Goal: Task Accomplishment & Management: Manage account settings

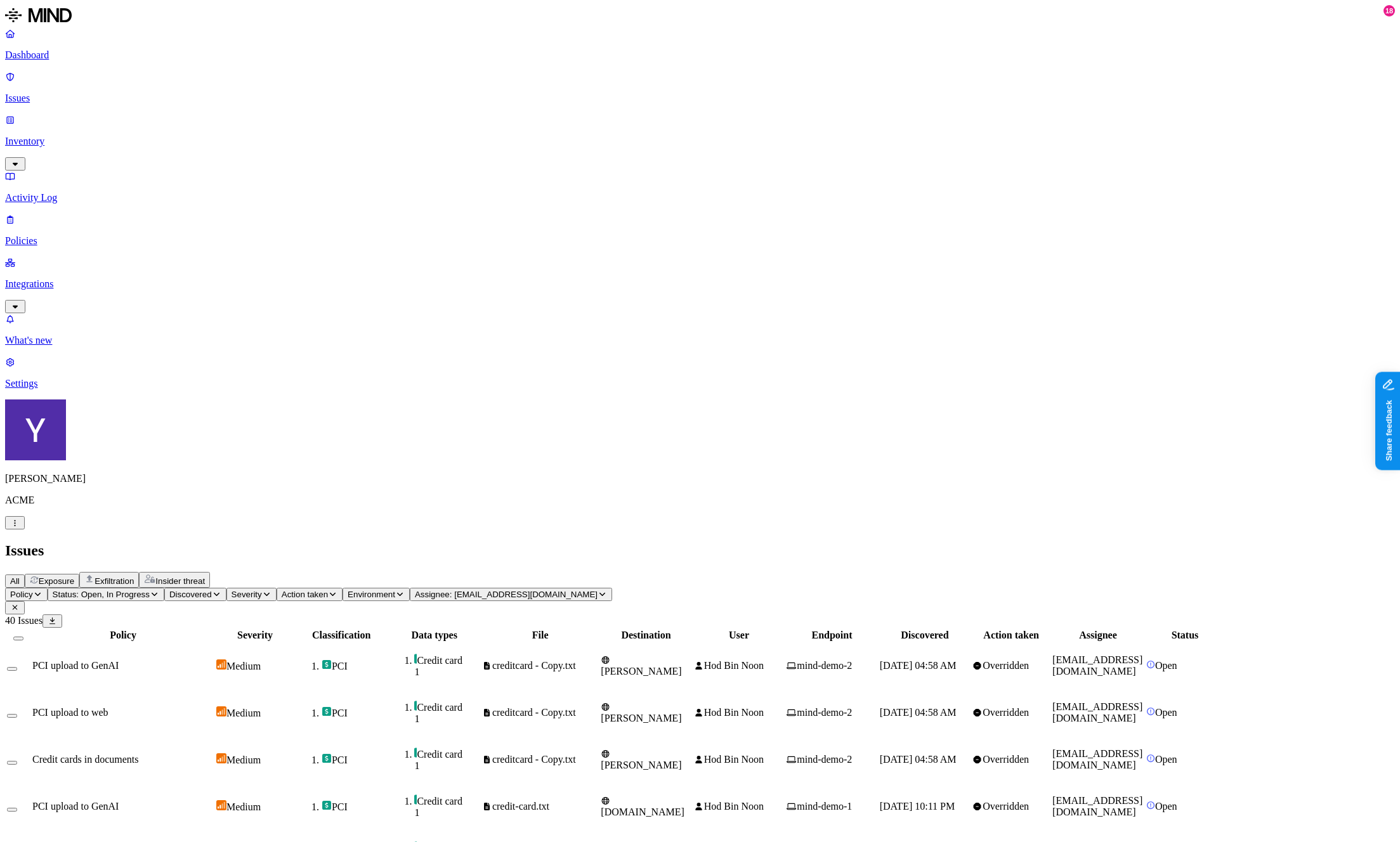
click at [598, 590] on span "Assignee: [EMAIL_ADDRESS][DOMAIN_NAME]" at bounding box center [506, 594] width 183 height 10
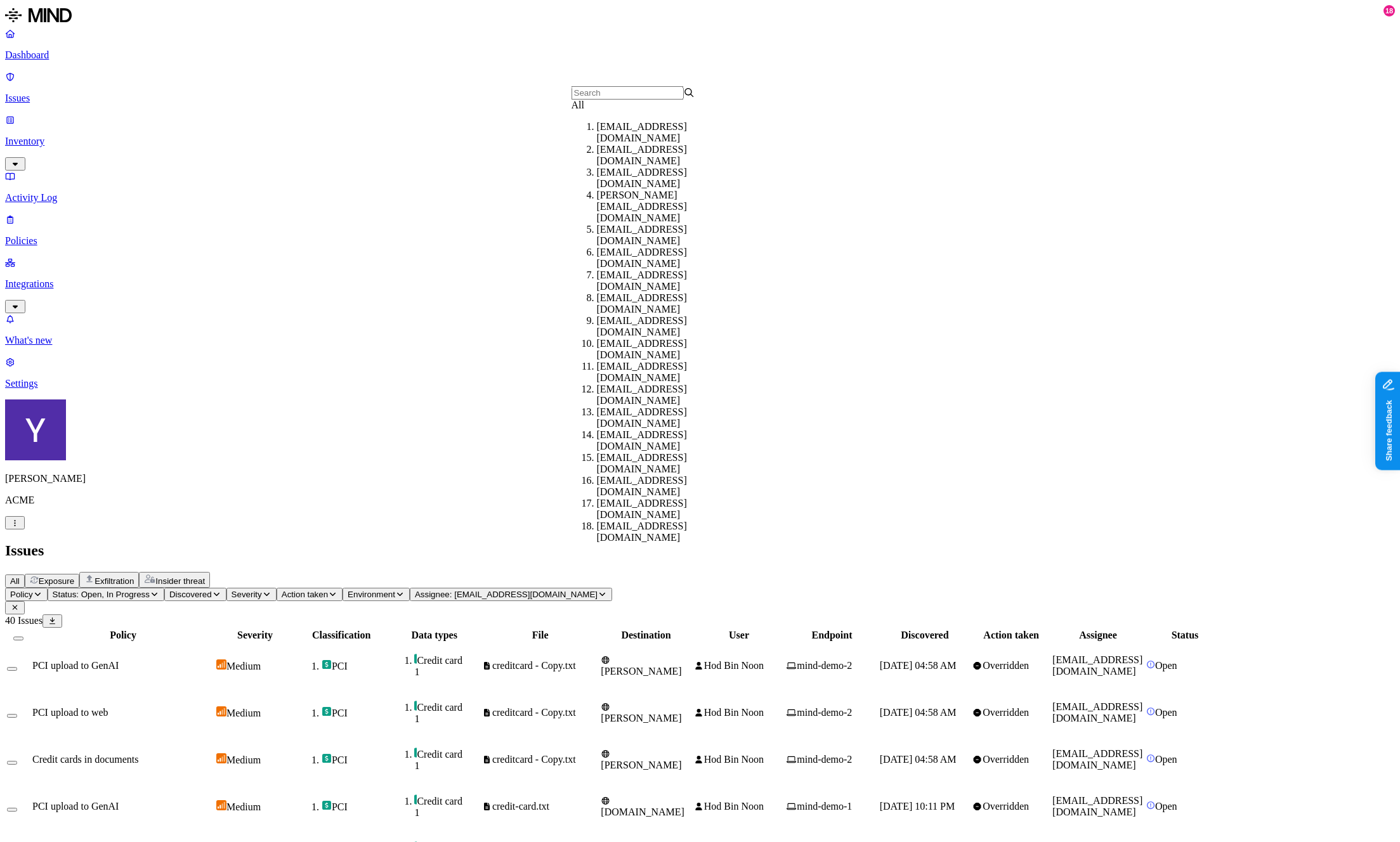
click at [615, 111] on div "All" at bounding box center [633, 105] width 124 height 11
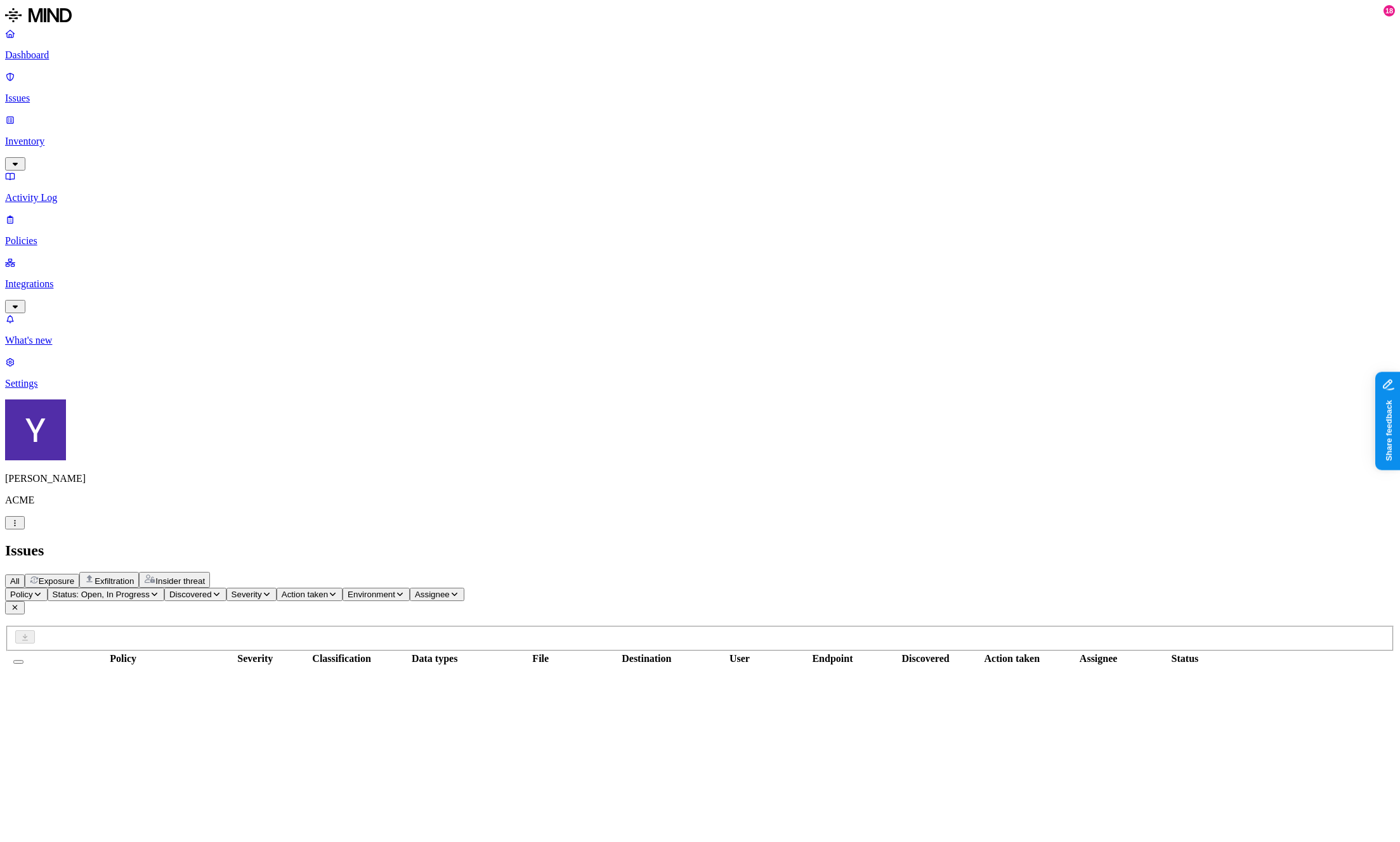
click at [730, 572] on div "All Exposure Exfiltration Insider threat" at bounding box center [700, 580] width 1390 height 16
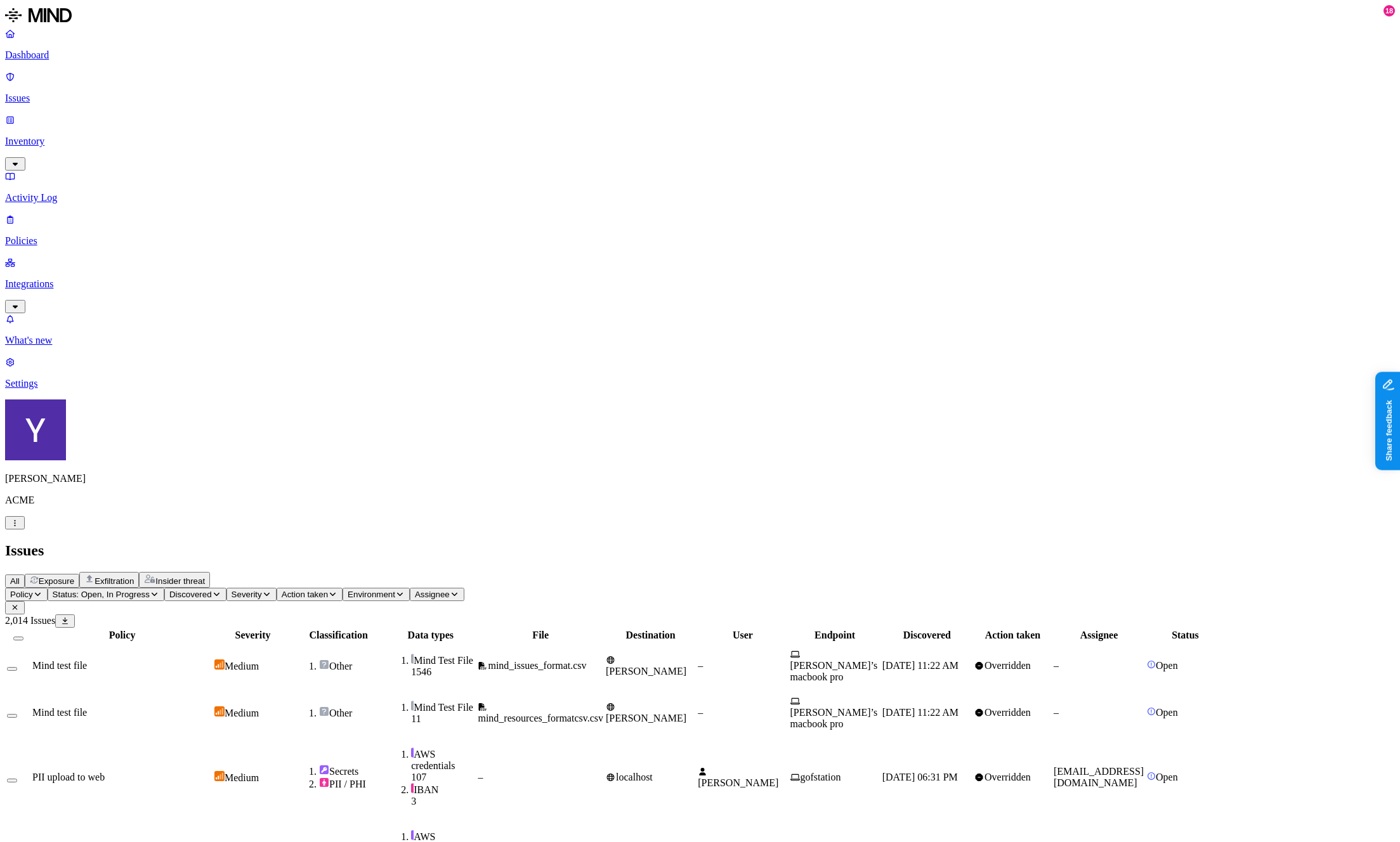
click at [74, 577] on span "Exposure" at bounding box center [56, 581] width 35 height 10
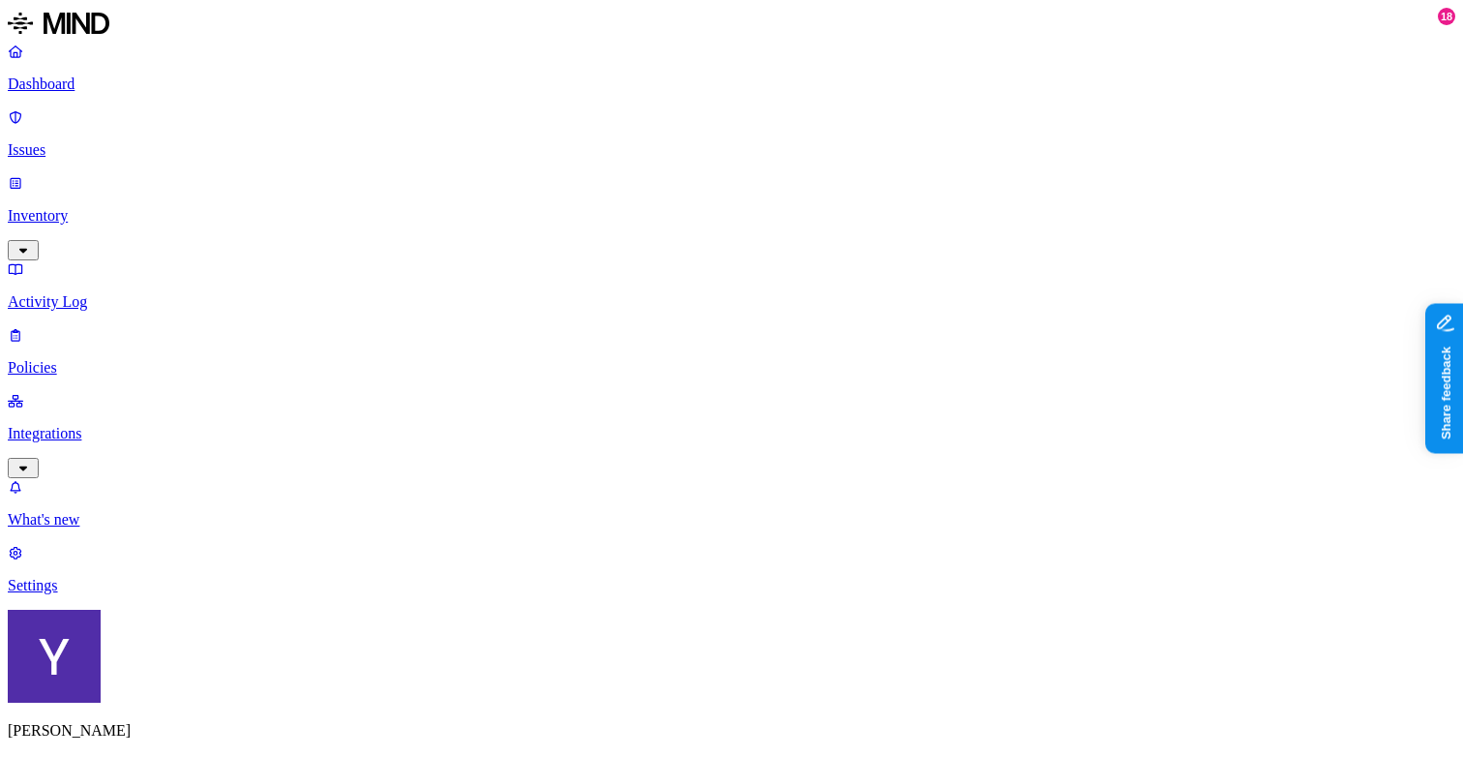
type input "hod"
click at [878, 227] on div "[EMAIL_ADDRESS][DOMAIN_NAME]" at bounding box center [899, 219] width 189 height 35
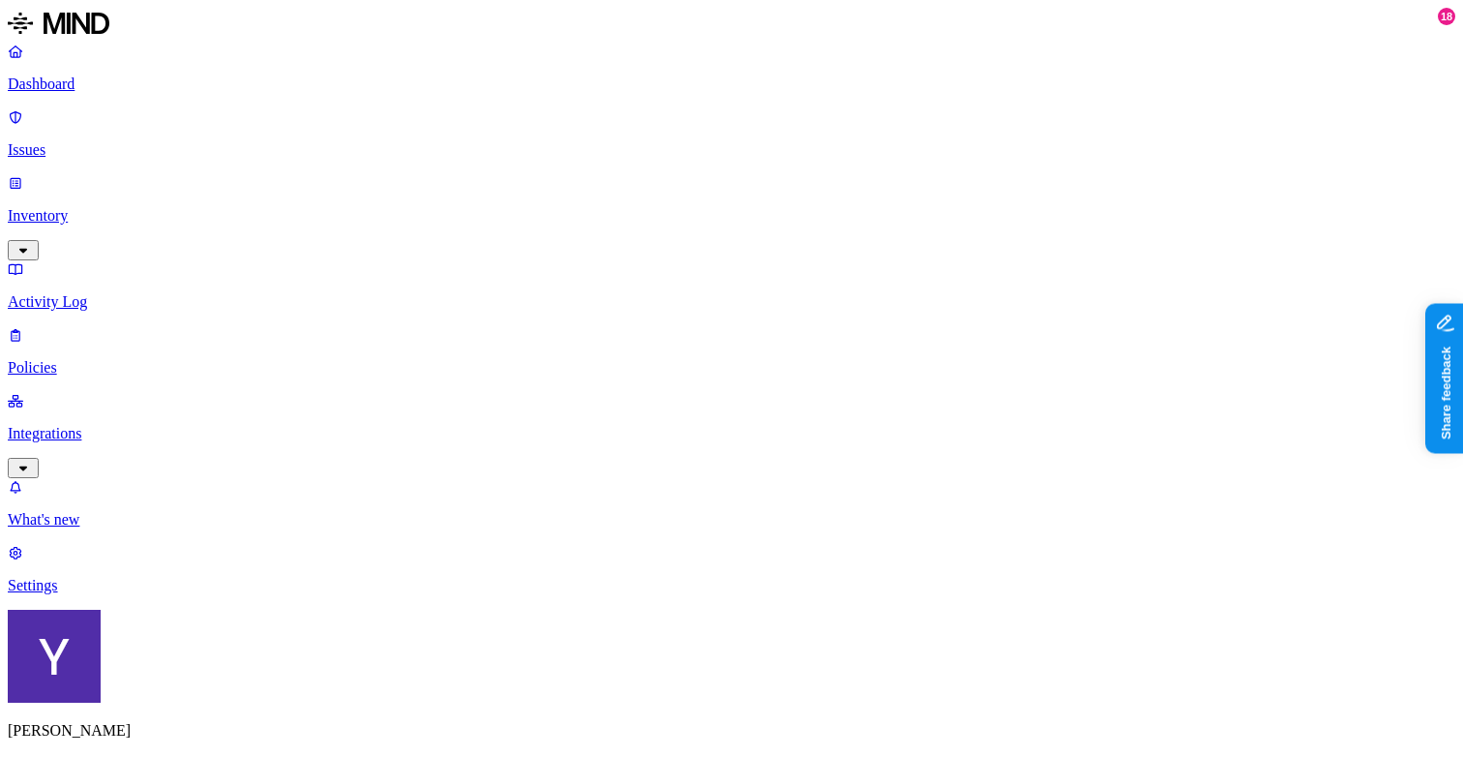
scroll to position [0, 0]
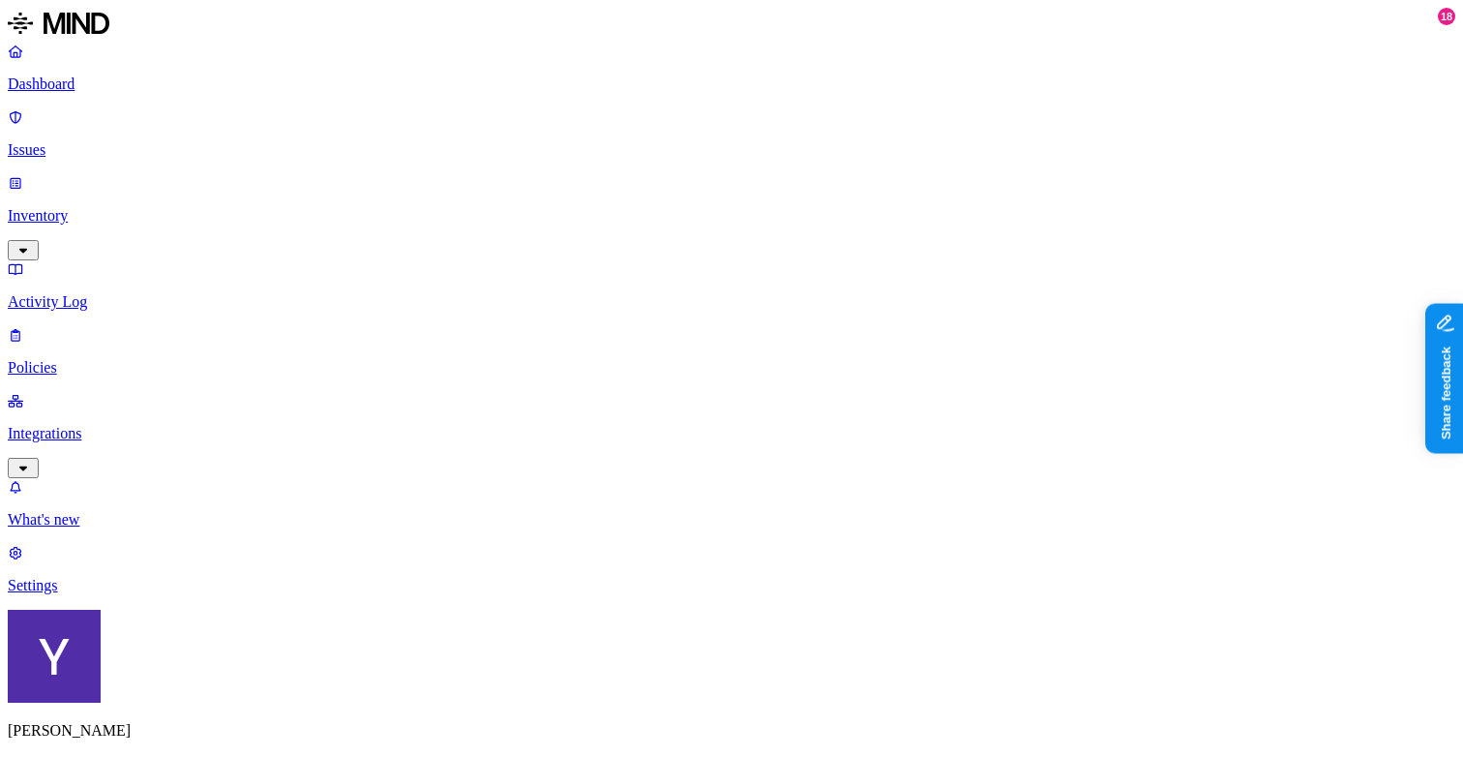
scroll to position [595, 0]
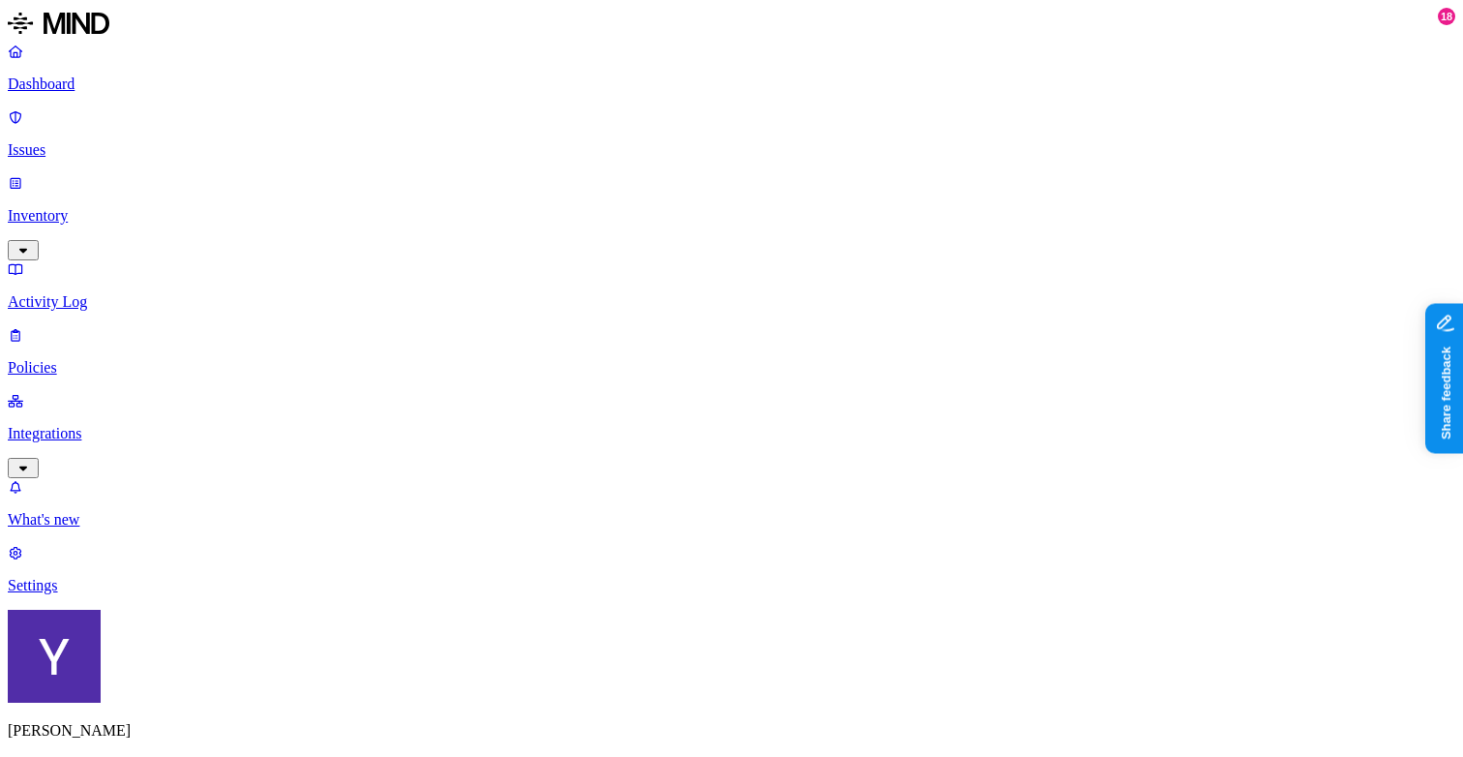
scroll to position [255, 0]
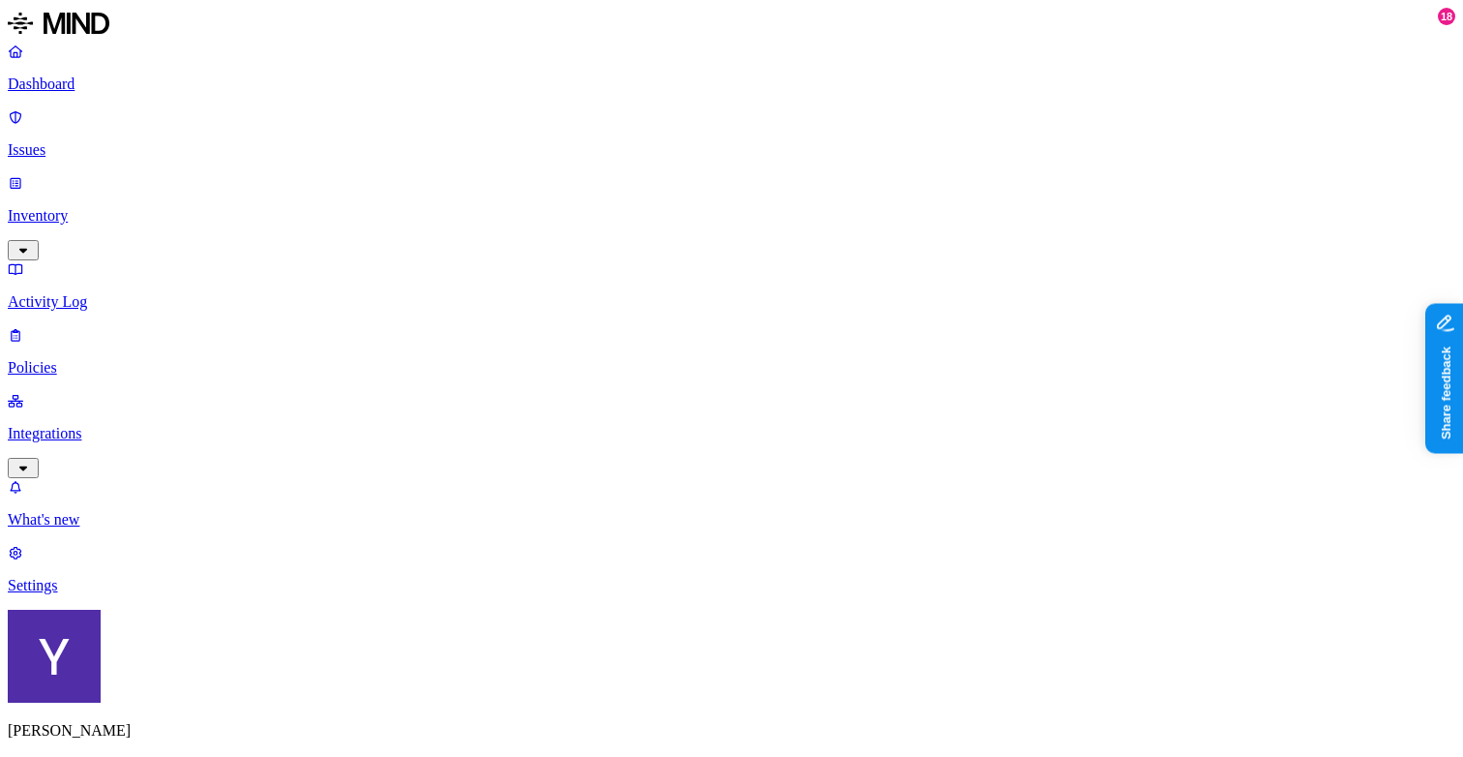
scroll to position [573, 0]
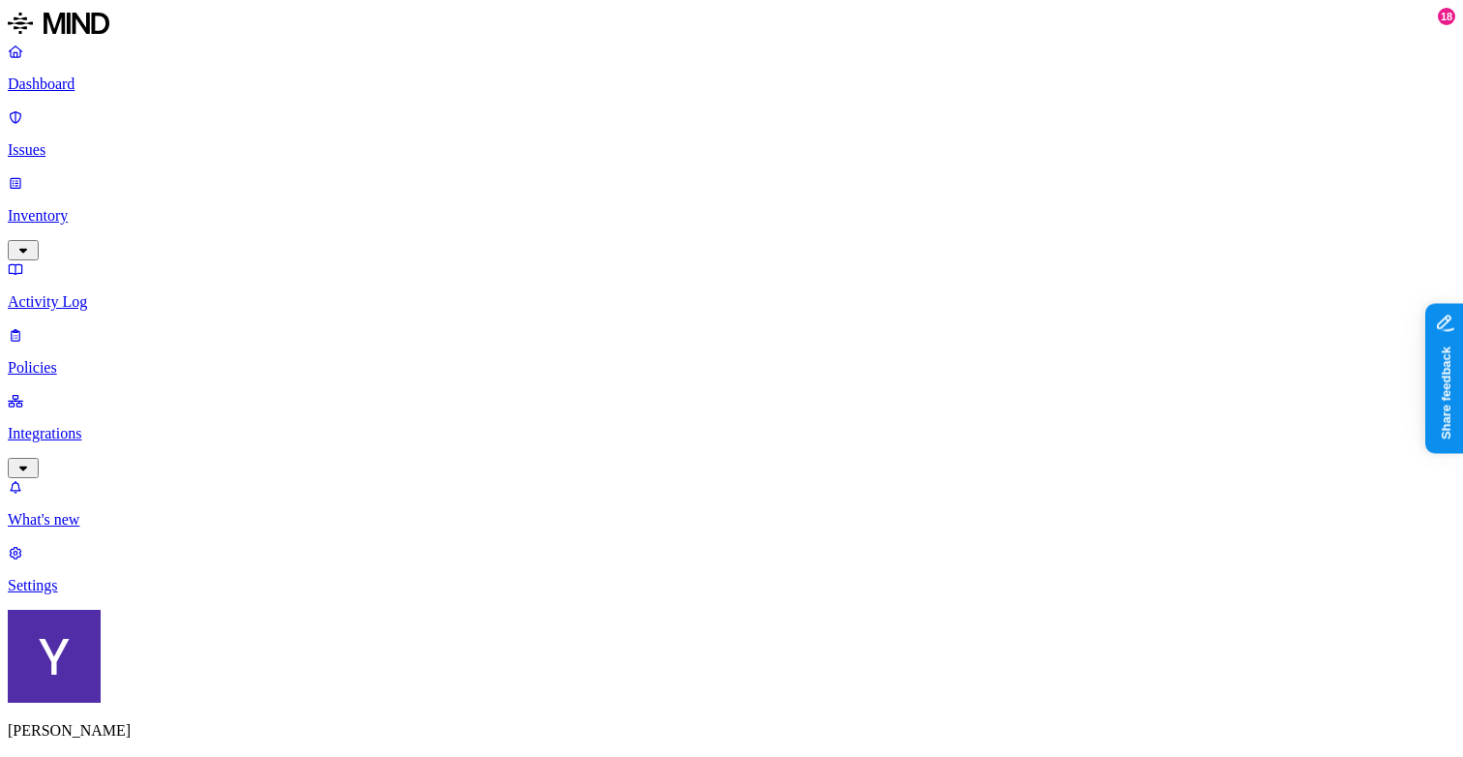
scroll to position [35, 0]
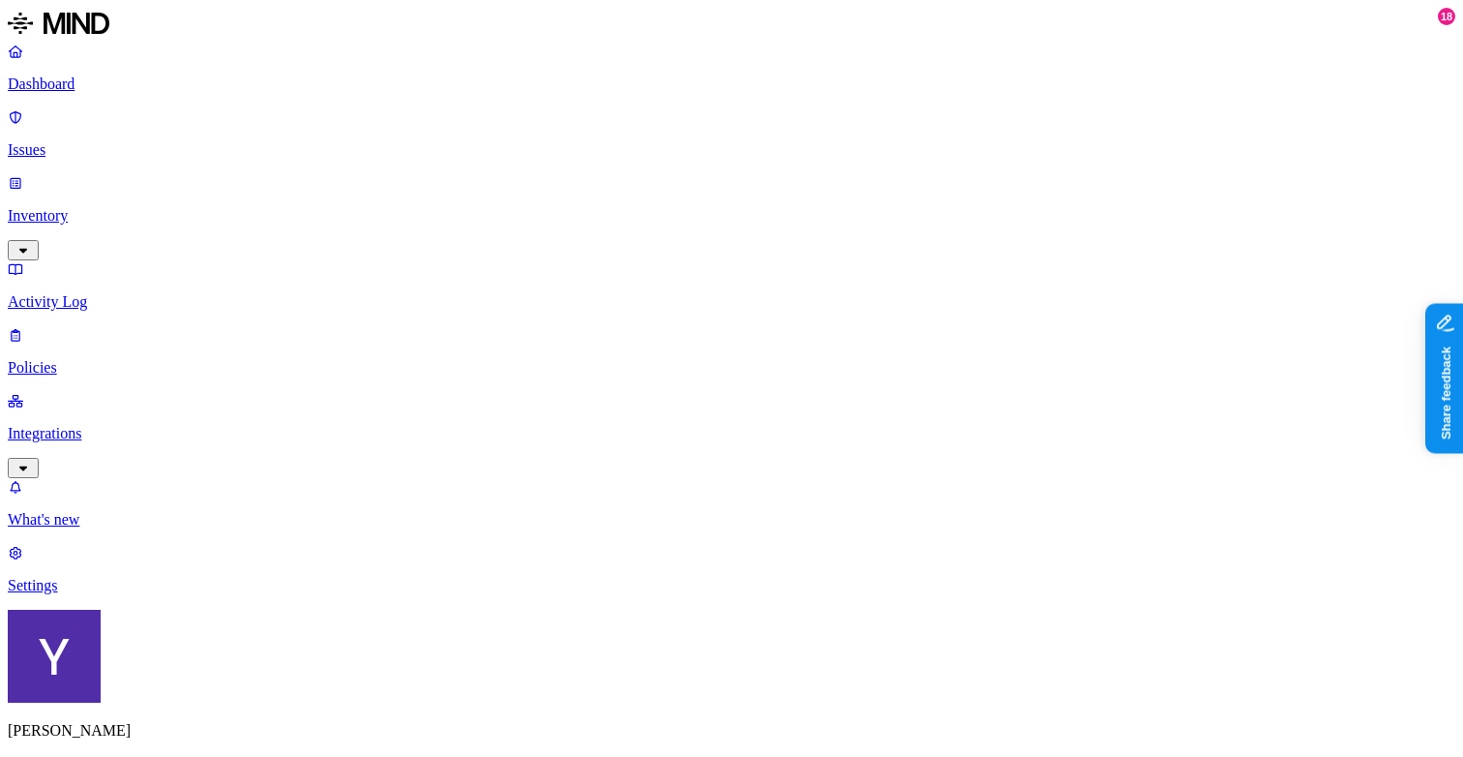
scroll to position [558, 0]
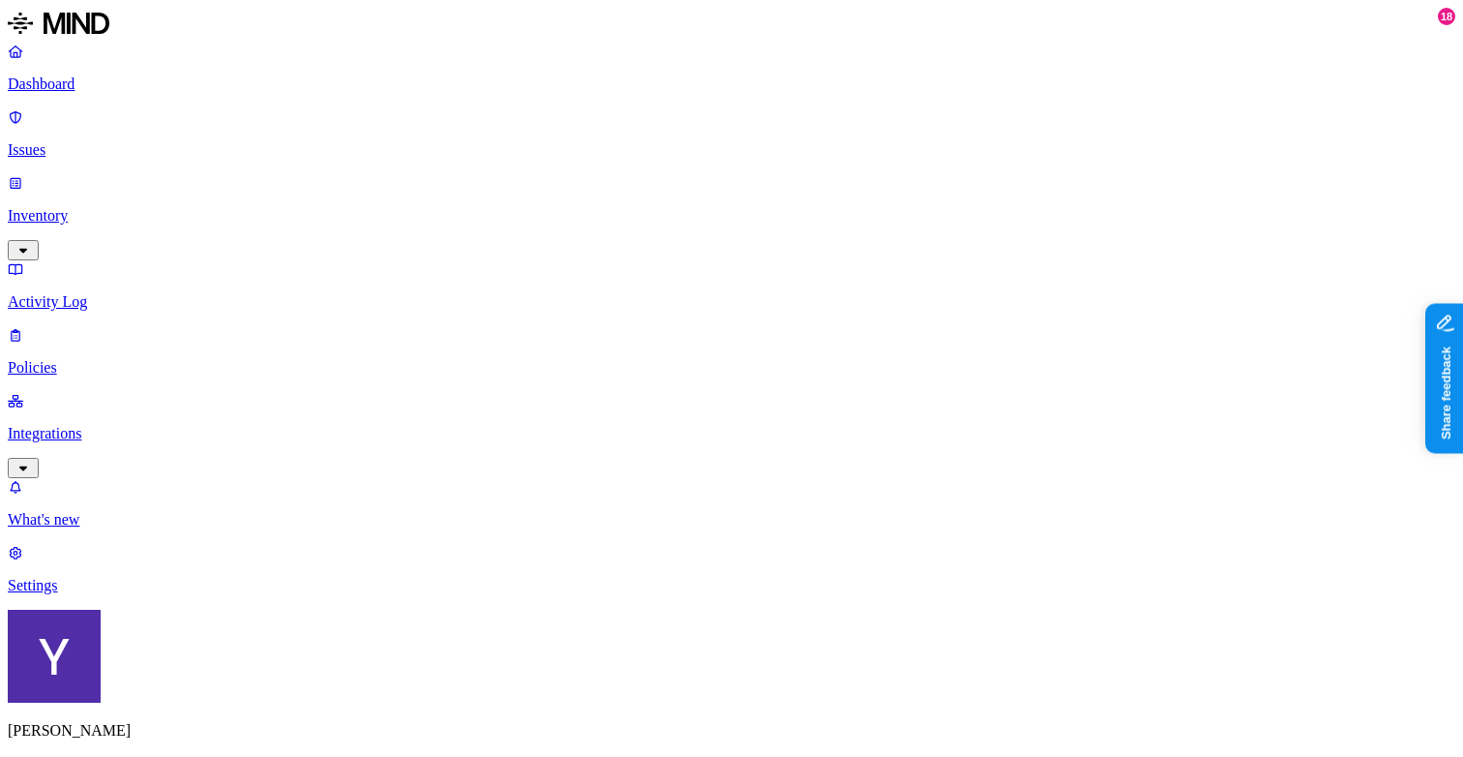
scroll to position [601, 0]
drag, startPoint x: 1003, startPoint y: 716, endPoint x: 1305, endPoint y: 721, distance: 302.0
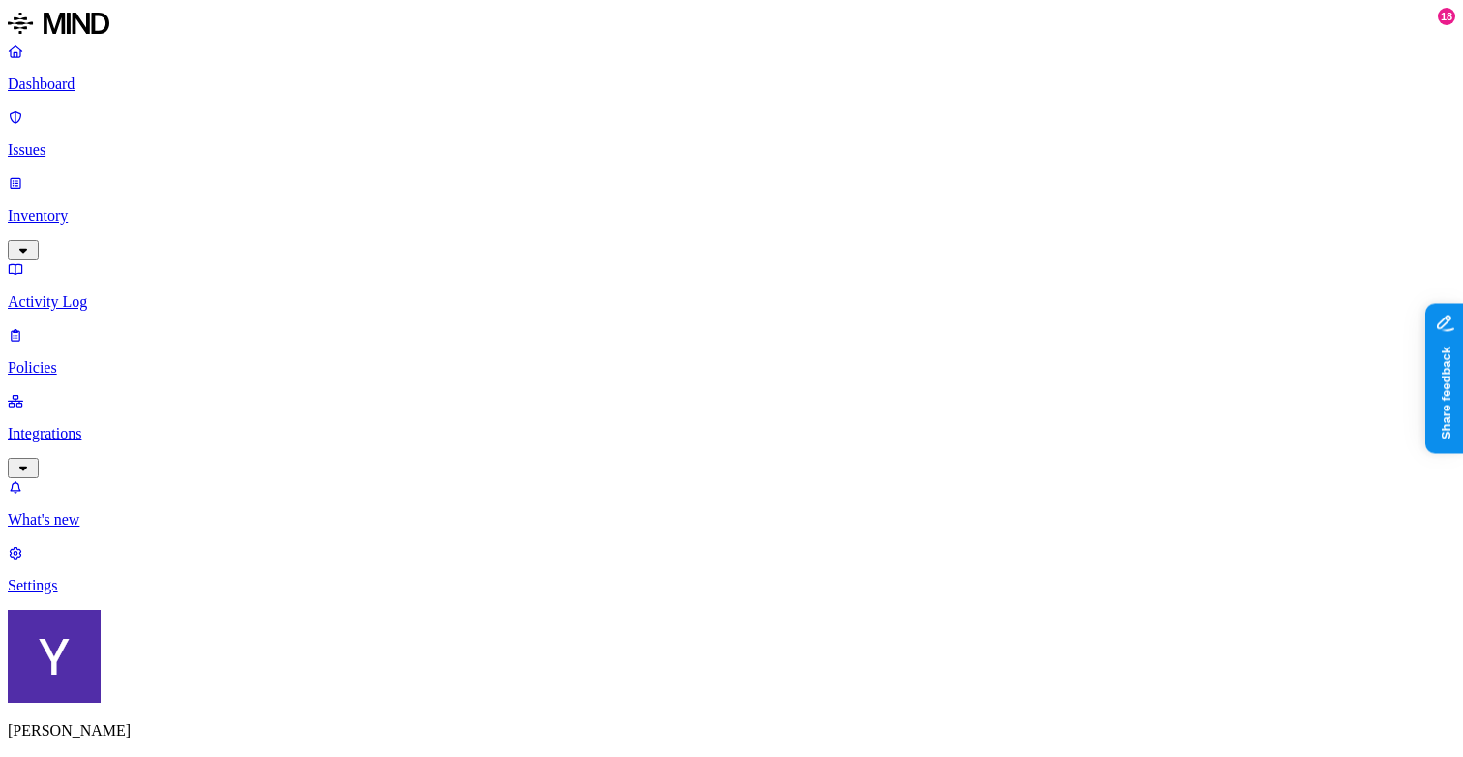
scroll to position [256, 0]
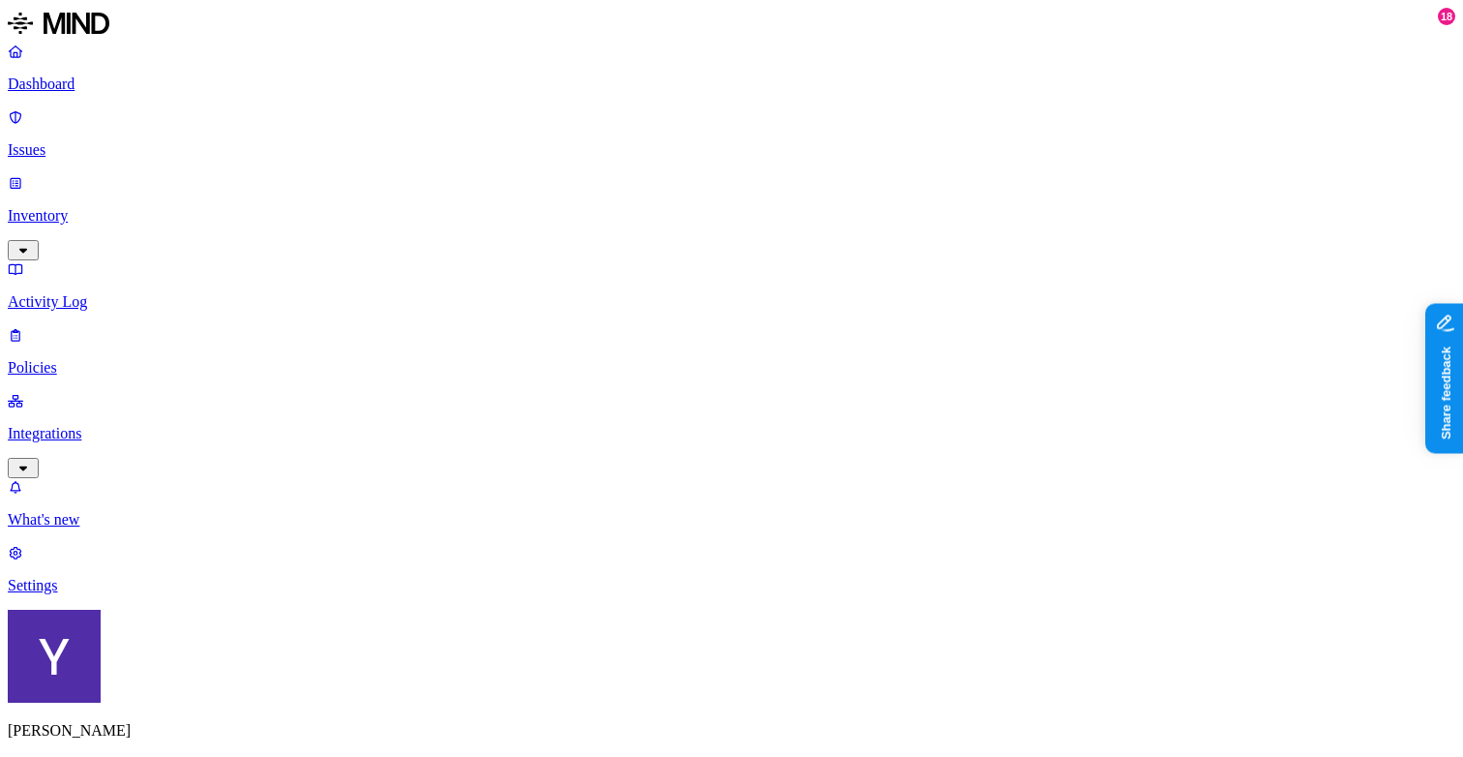
scroll to position [0, 0]
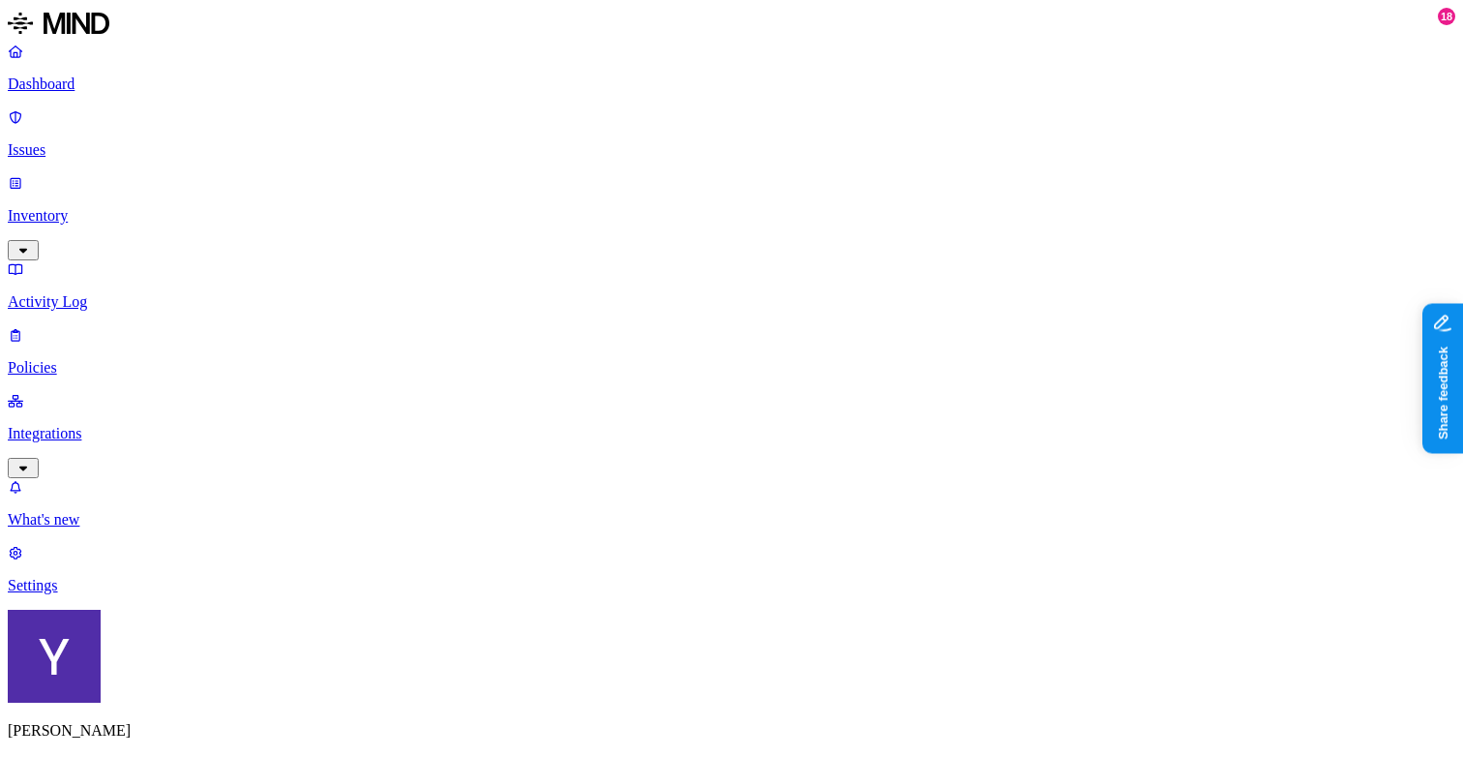
scroll to position [643, 0]
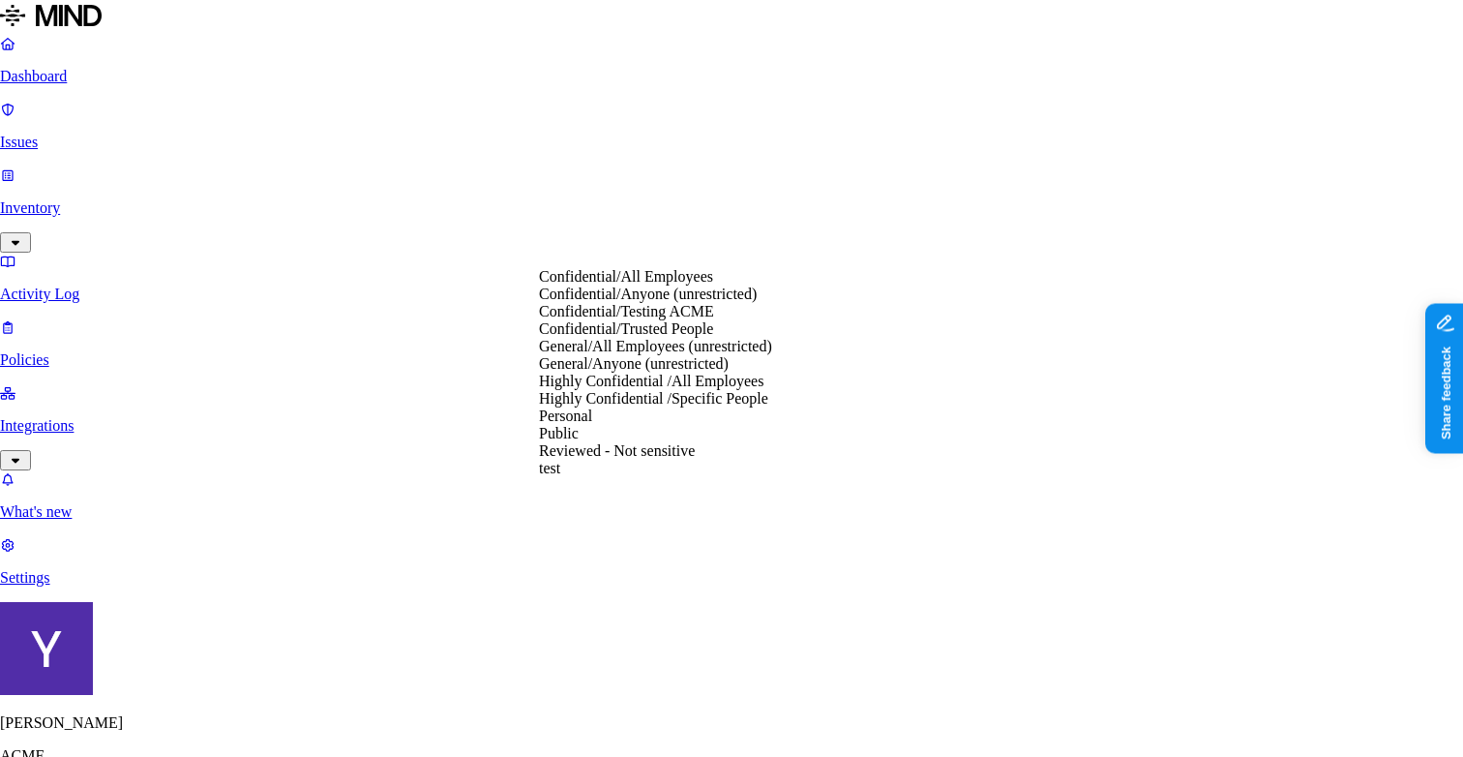
drag, startPoint x: 658, startPoint y: 303, endPoint x: 1171, endPoint y: 301, distance: 513.0
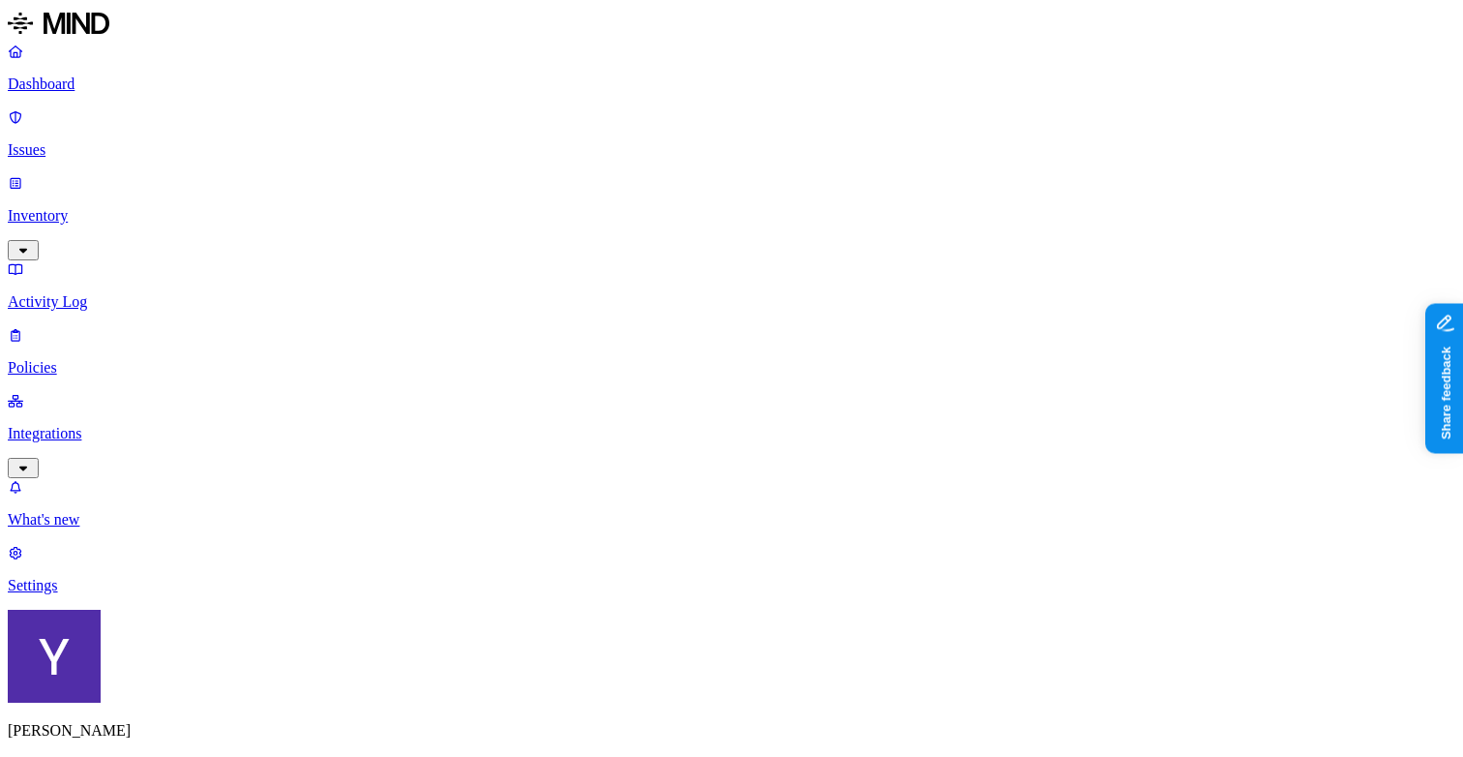
scroll to position [601, 0]
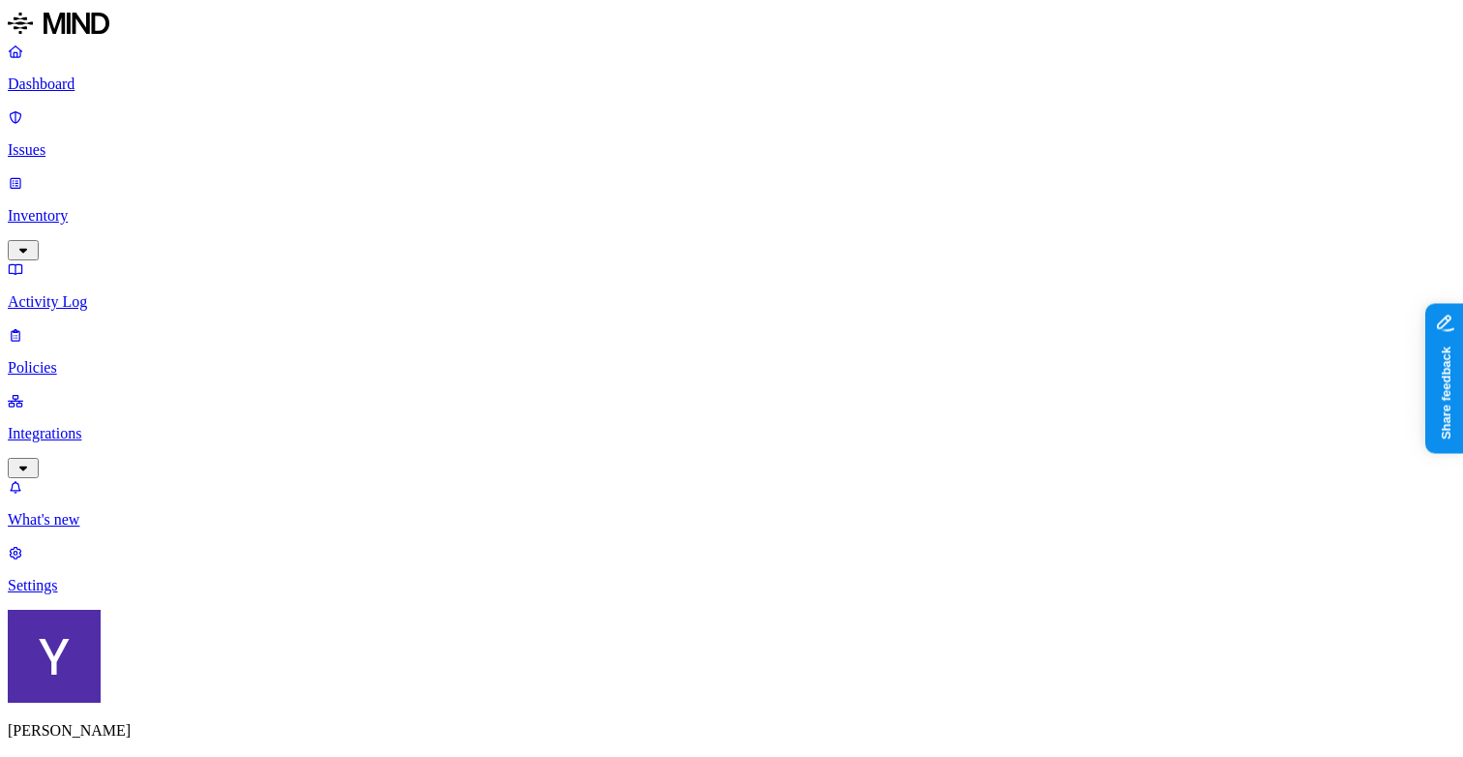
scroll to position [643, 470]
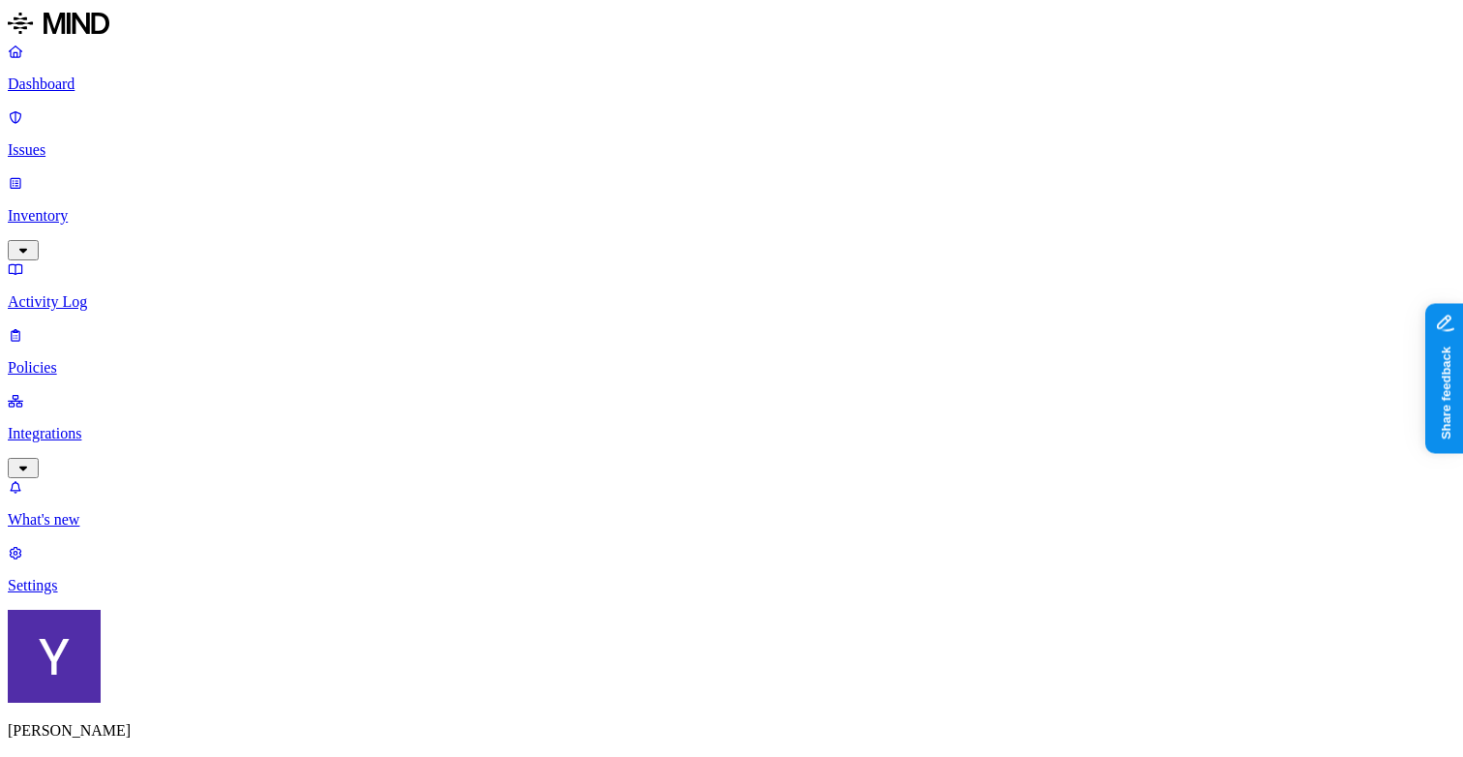
scroll to position [343, 0]
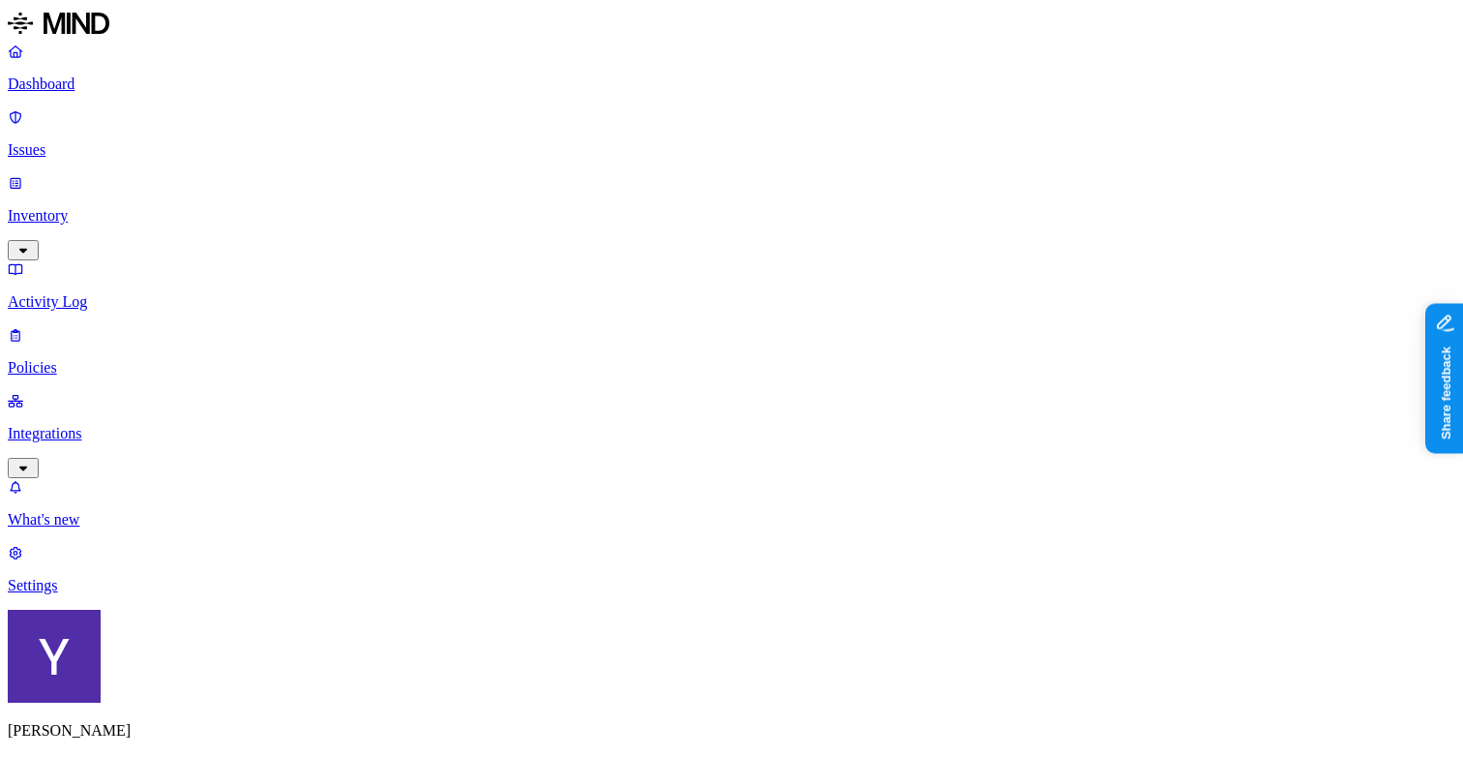
scroll to position [0, 0]
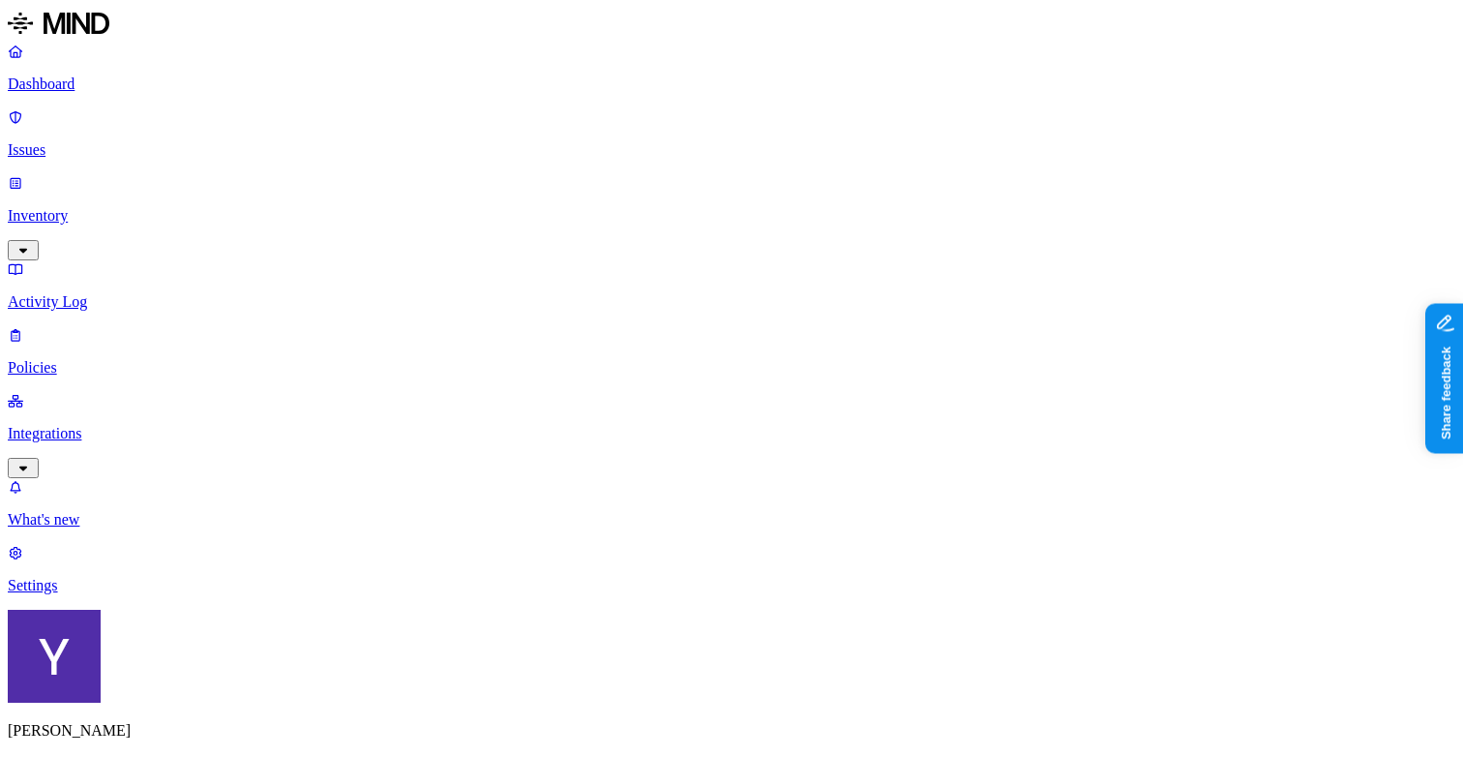
scroll to position [320, 0]
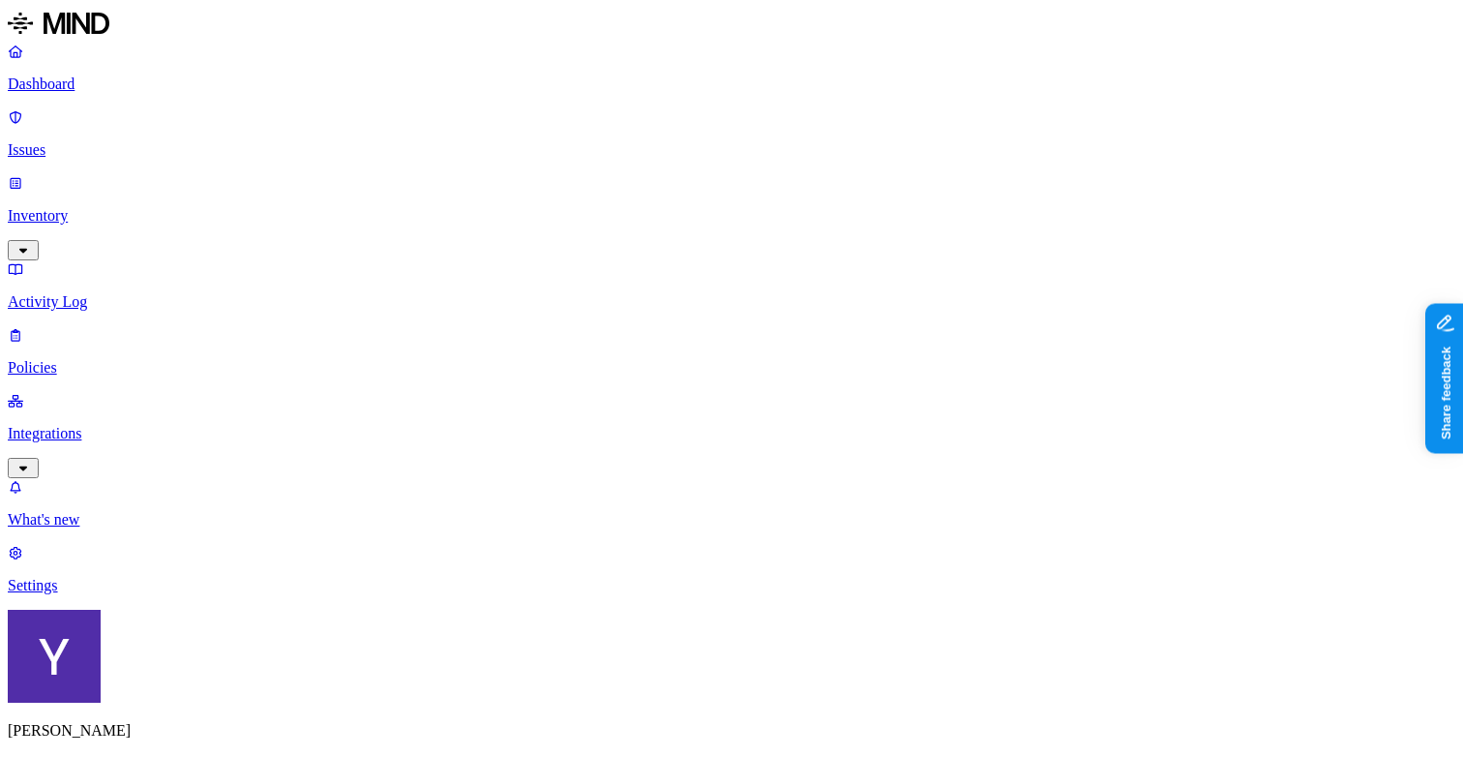
scroll to position [635, 0]
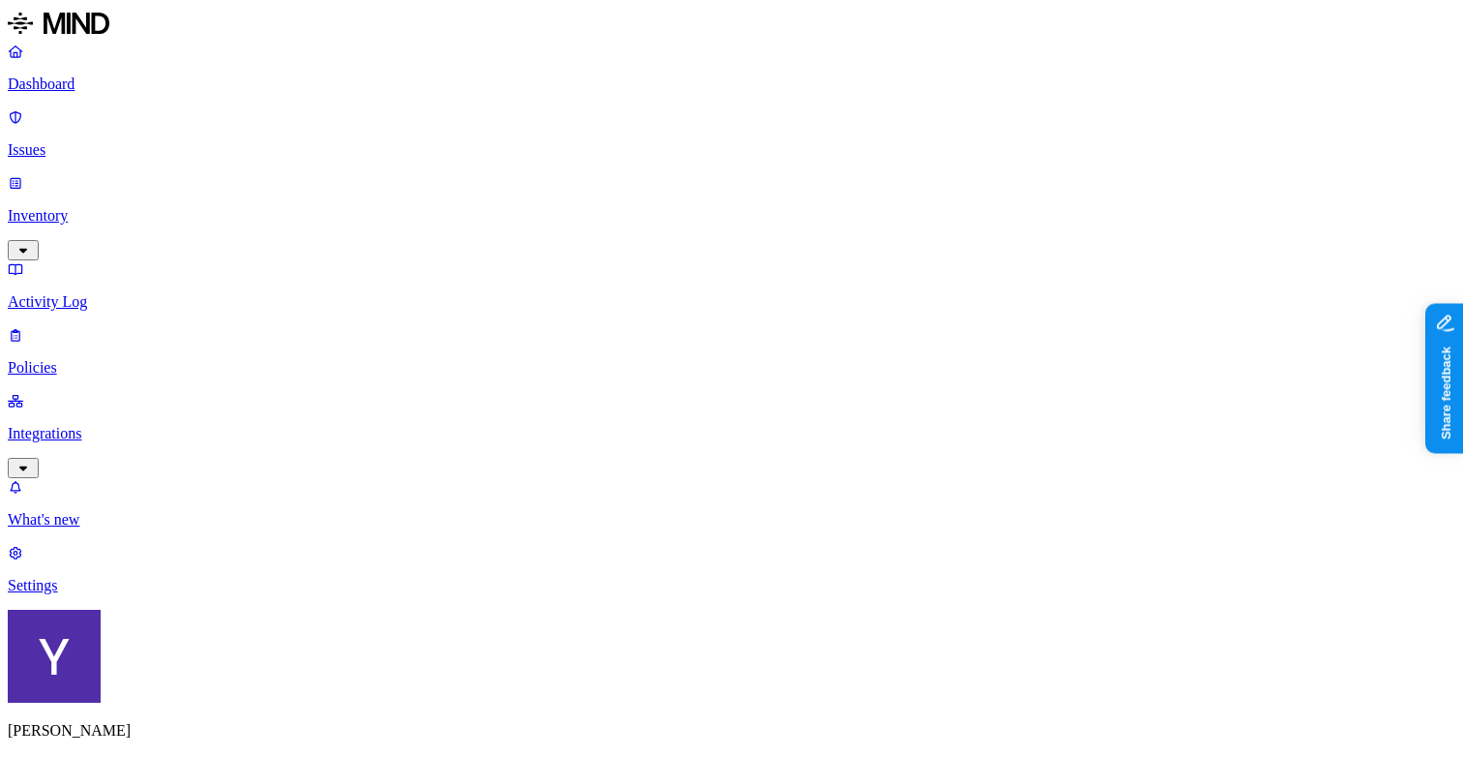
drag, startPoint x: 1190, startPoint y: 297, endPoint x: 1397, endPoint y: 296, distance: 207.1
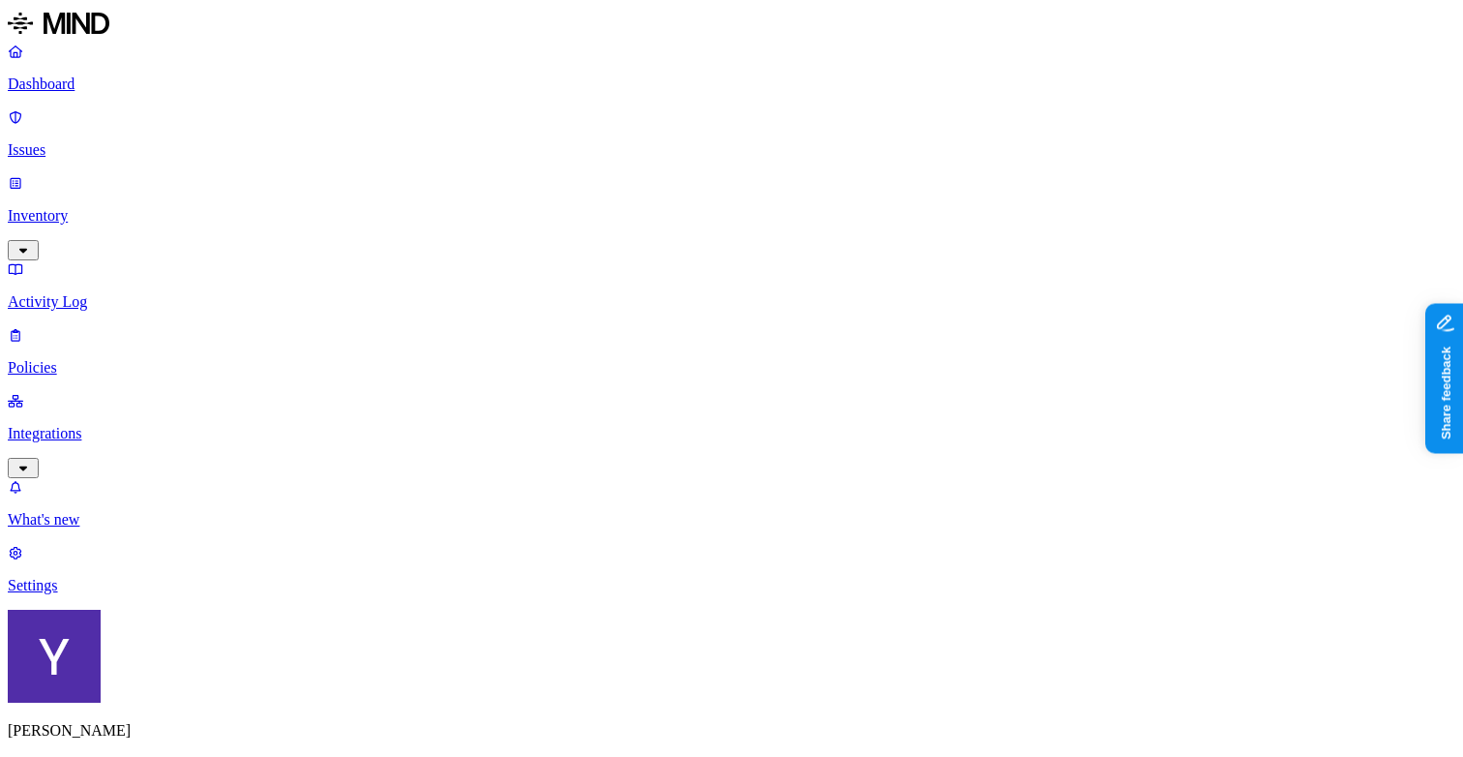
drag, startPoint x: 1083, startPoint y: 373, endPoint x: 917, endPoint y: 365, distance: 166.7
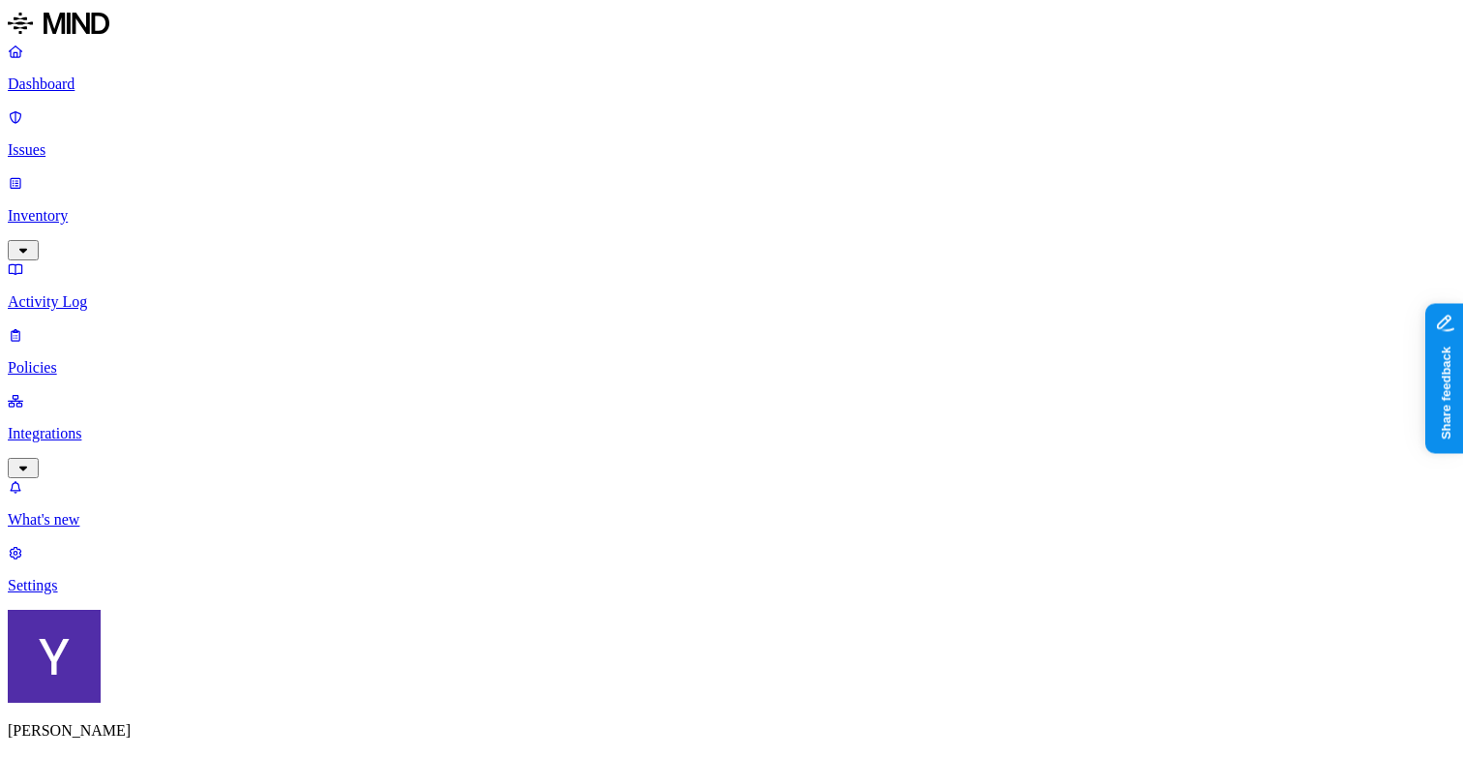
scroll to position [852, 0]
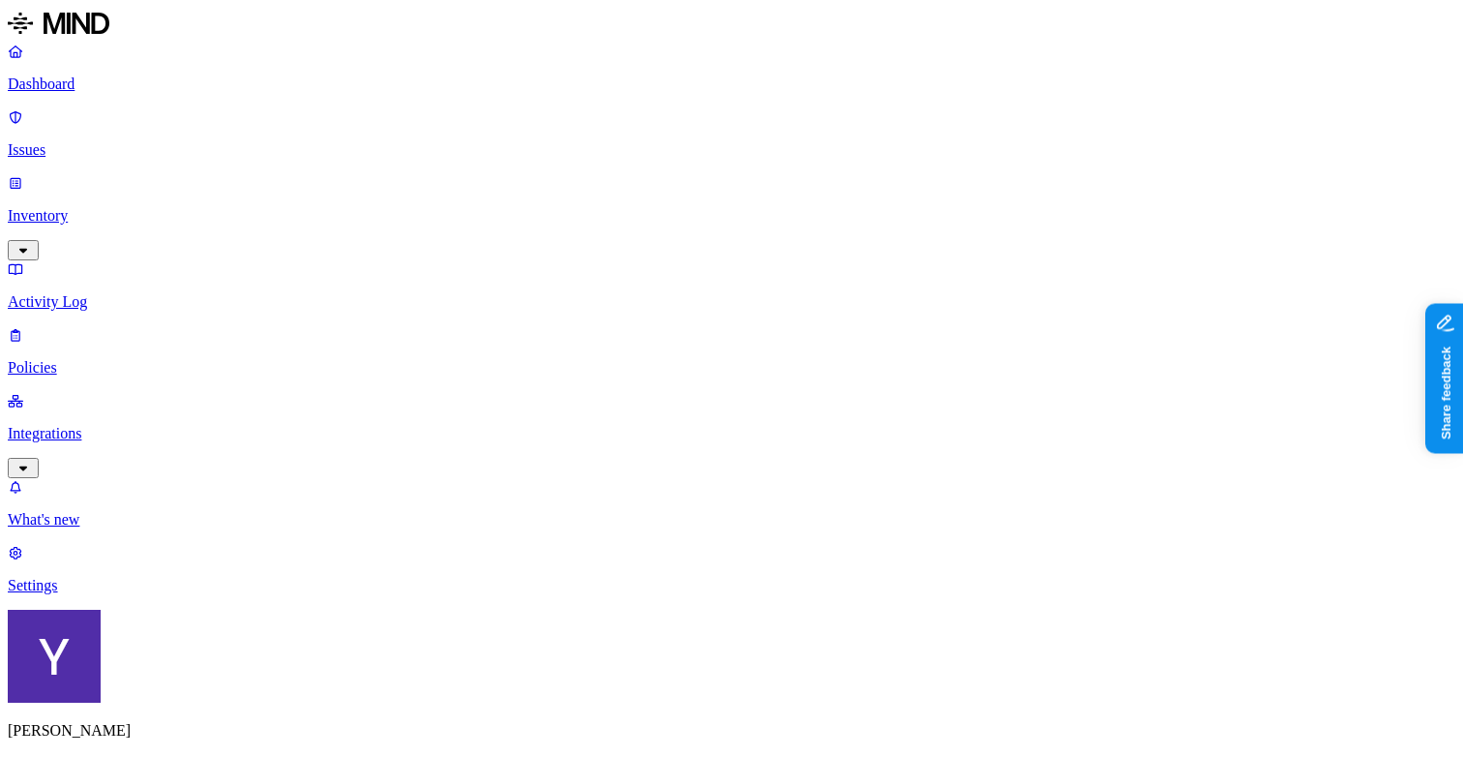
drag, startPoint x: 1208, startPoint y: 720, endPoint x: 1072, endPoint y: 705, distance: 136.4
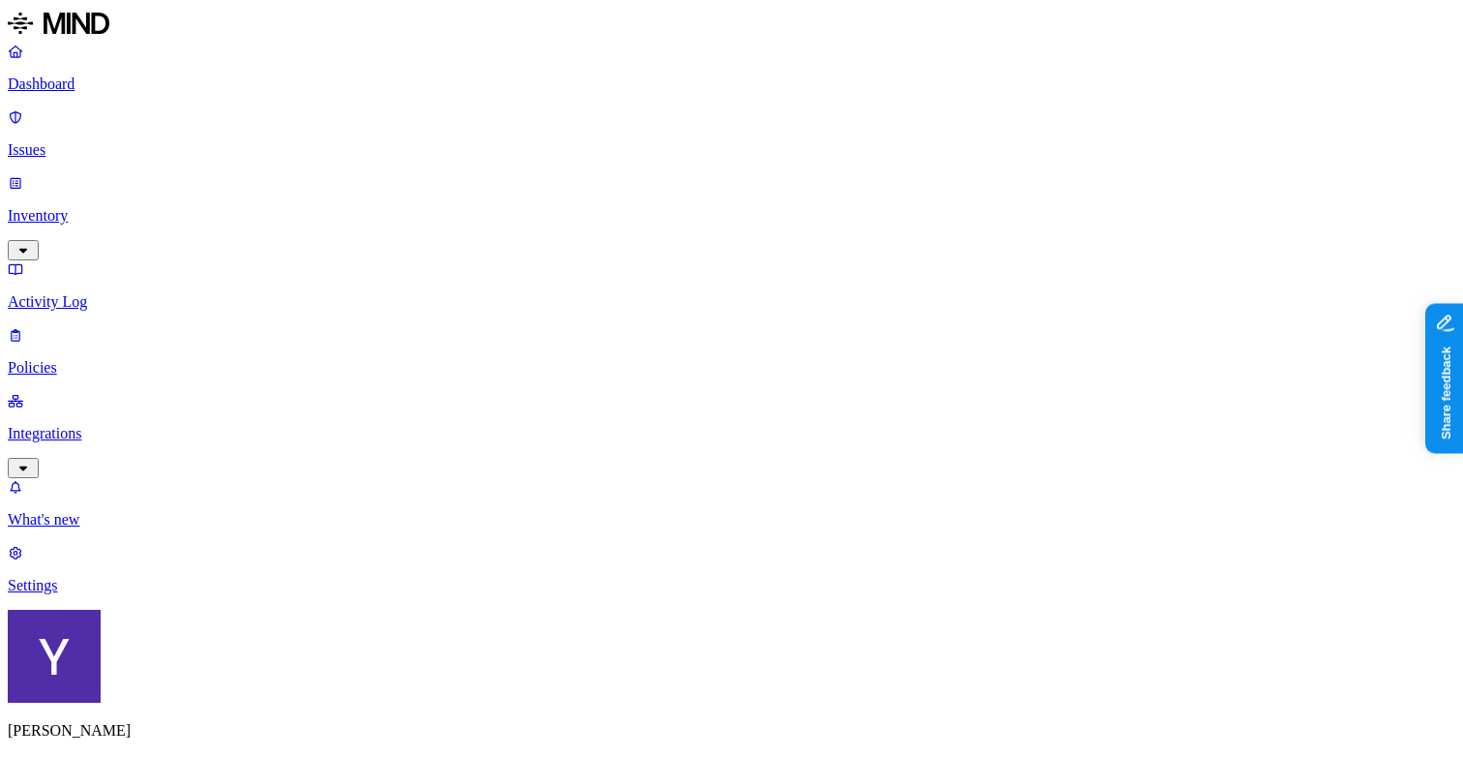
scroll to position [535, 0]
drag, startPoint x: 1071, startPoint y: 711, endPoint x: 1264, endPoint y: 711, distance: 192.6
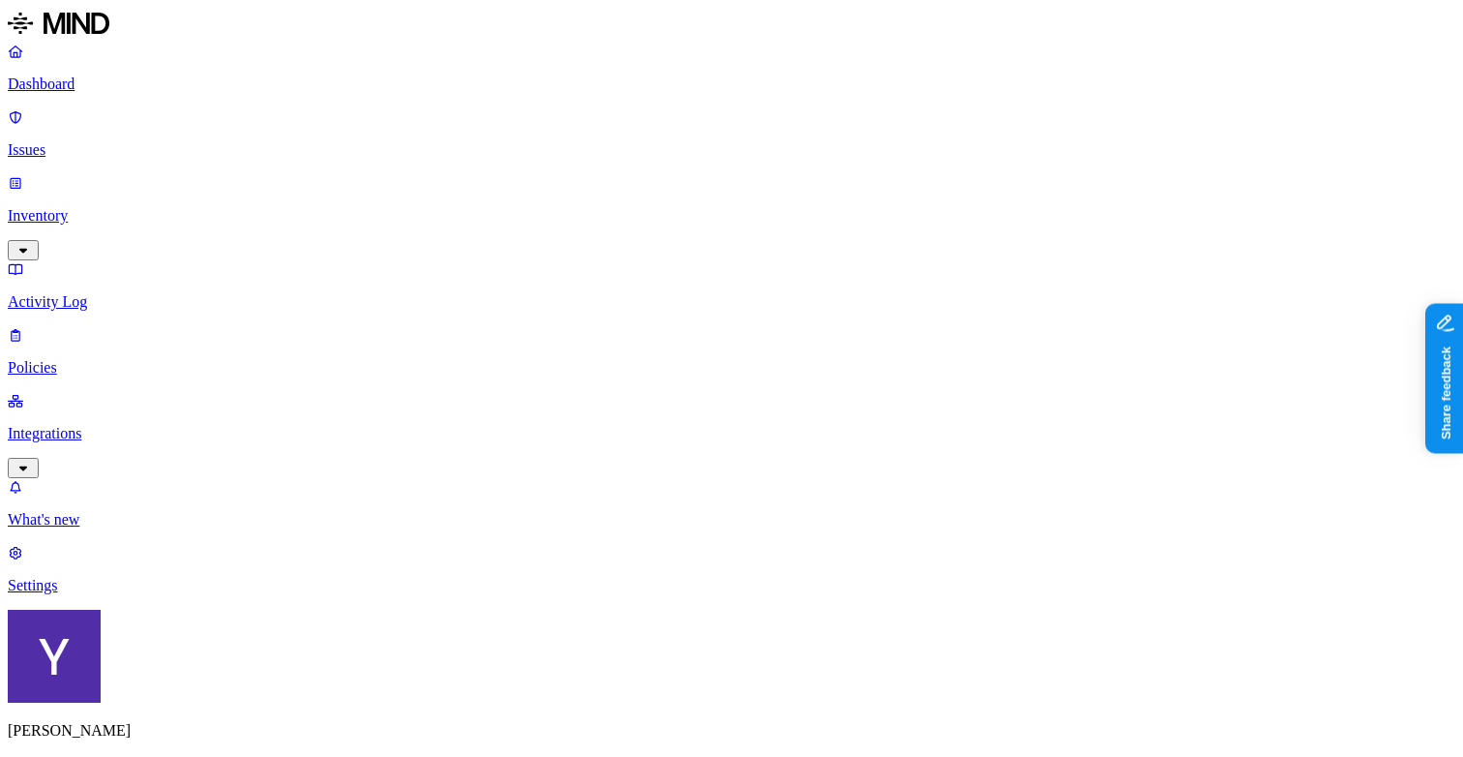
drag, startPoint x: 1010, startPoint y: 370, endPoint x: 1092, endPoint y: 375, distance: 82.4
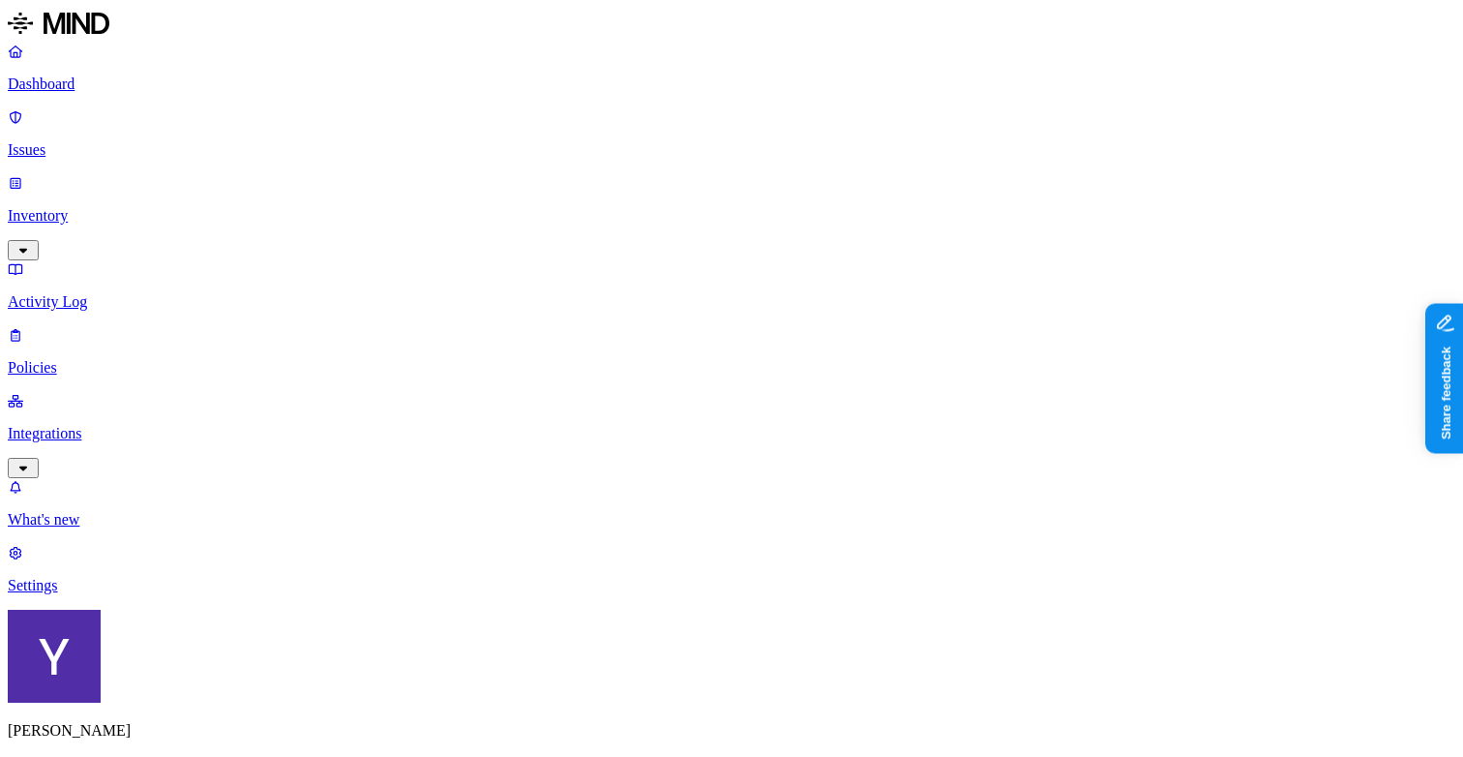
drag, startPoint x: 1006, startPoint y: 369, endPoint x: 1113, endPoint y: 368, distance: 107.4
